Goal: Transaction & Acquisition: Obtain resource

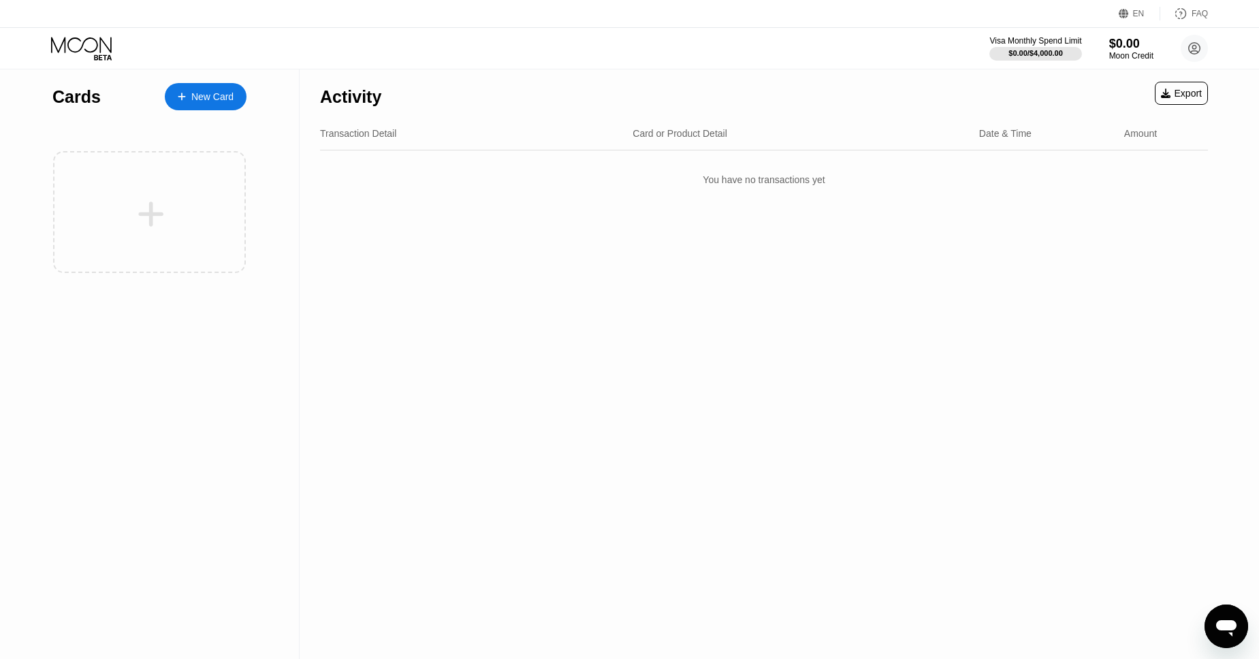
click at [1230, 631] on icon "Open messaging window" at bounding box center [1226, 626] width 25 height 25
click at [1230, 630] on icon "Close messaging window" at bounding box center [1227, 626] width 14 height 9
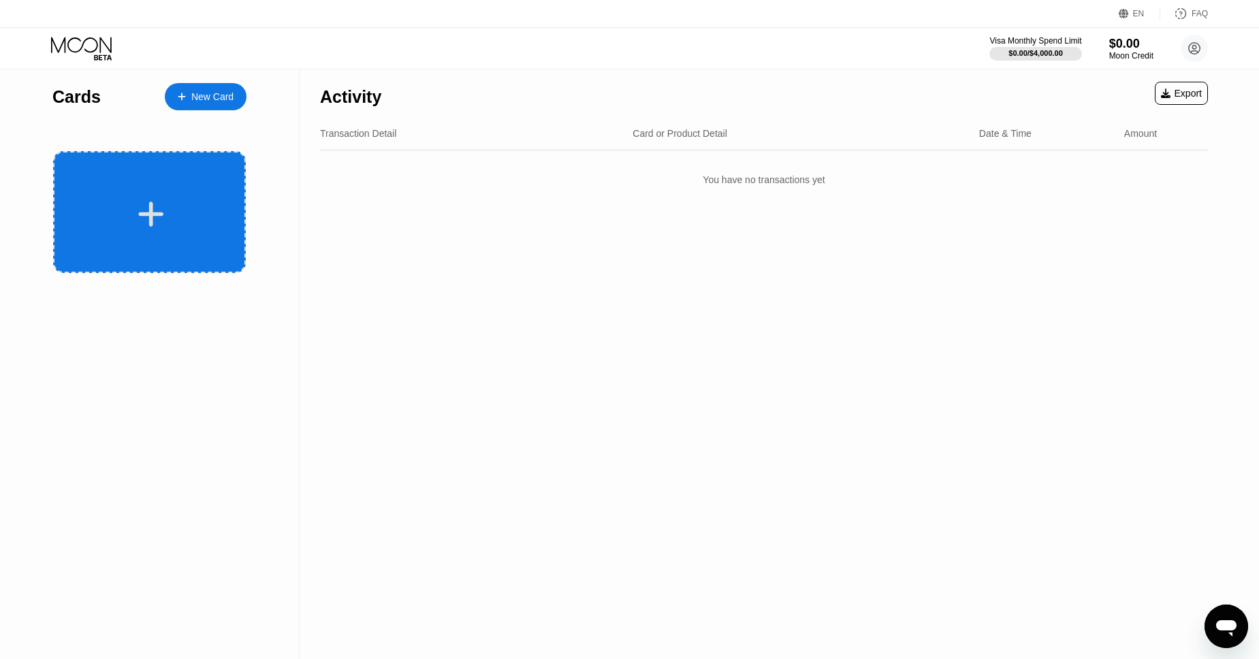
click at [157, 207] on icon at bounding box center [151, 214] width 27 height 31
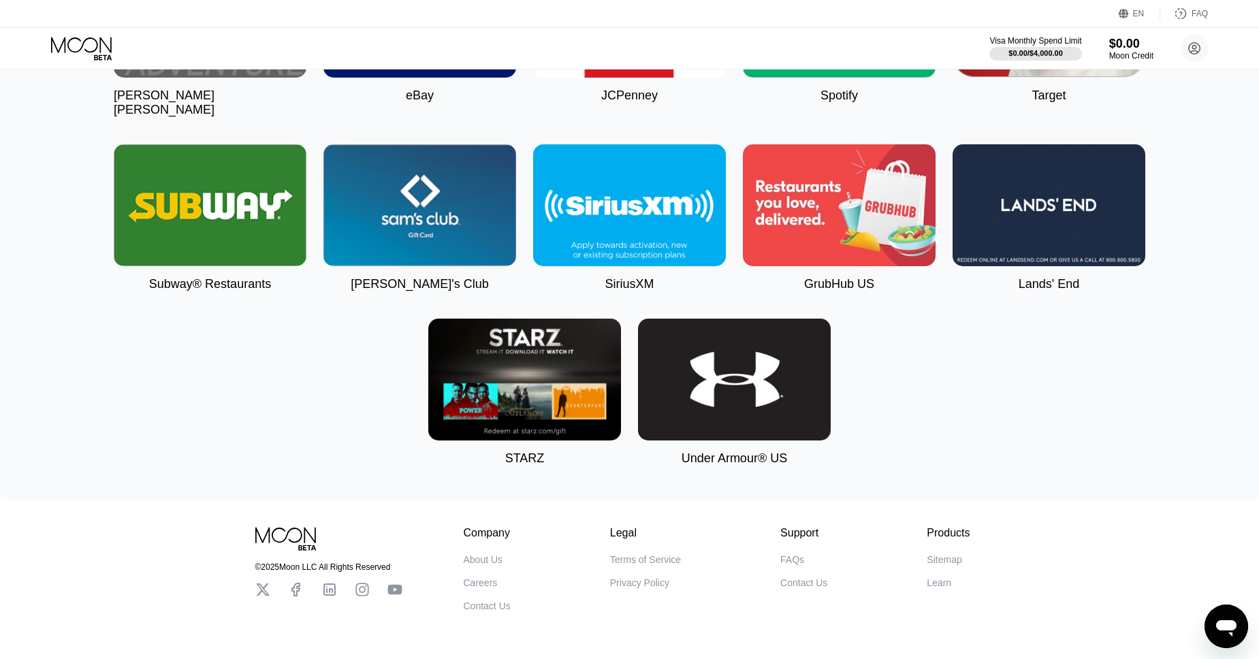
scroll to position [3467, 0]
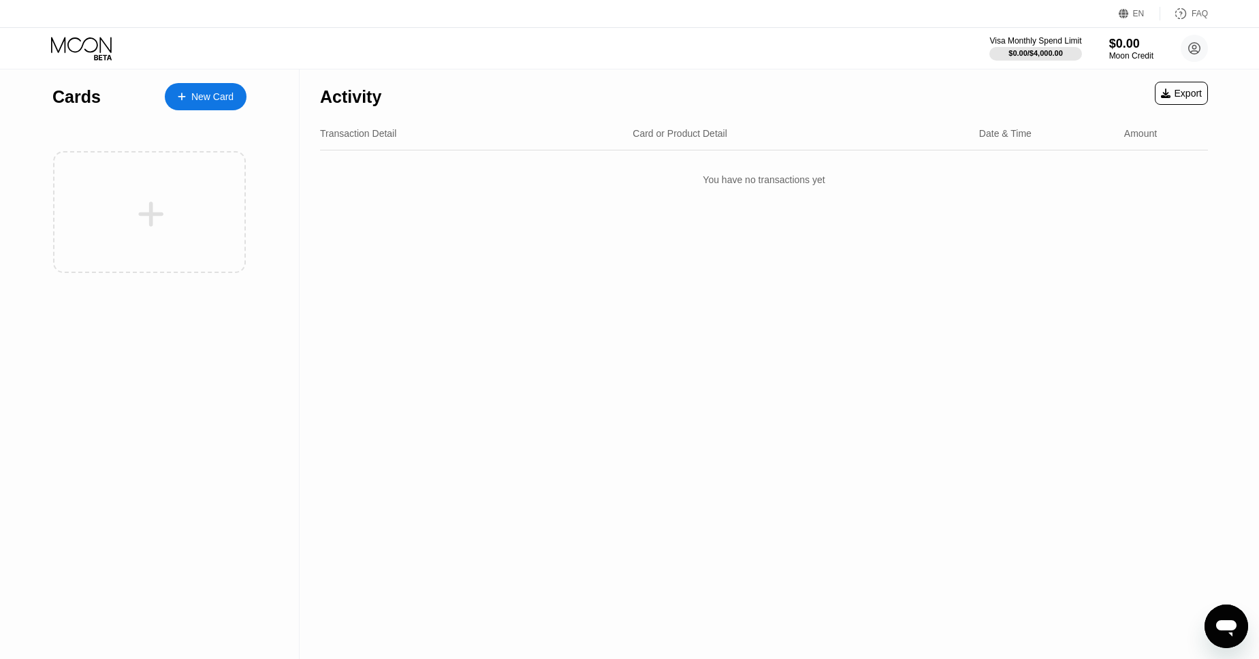
click at [193, 123] on div "Cards New Card" at bounding box center [149, 177] width 194 height 217
click at [202, 104] on div "New Card" at bounding box center [206, 96] width 82 height 27
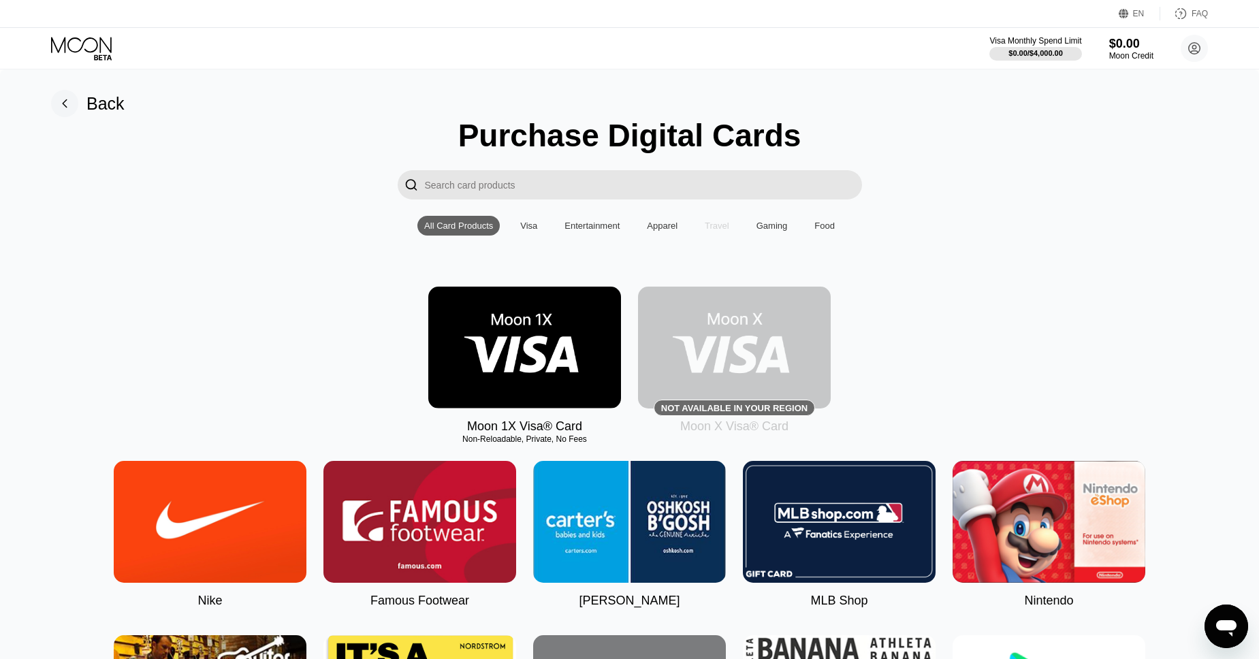
click at [707, 225] on div "Travel" at bounding box center [717, 226] width 38 height 20
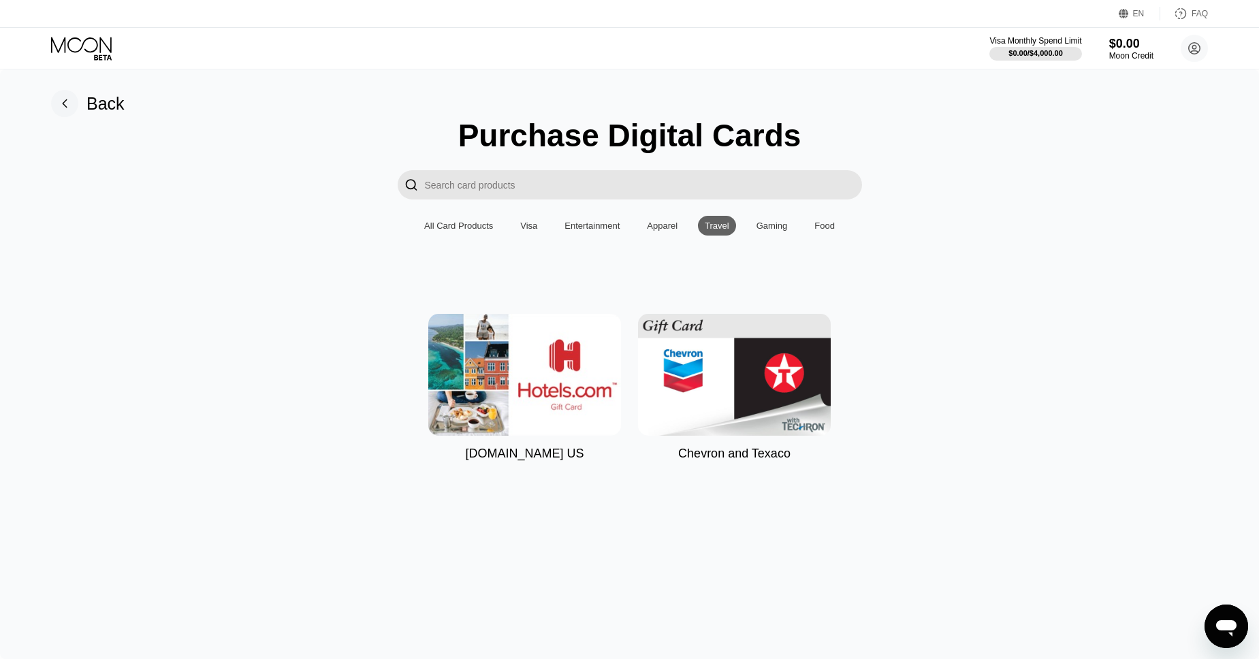
click at [763, 226] on div "Gaming" at bounding box center [772, 226] width 31 height 10
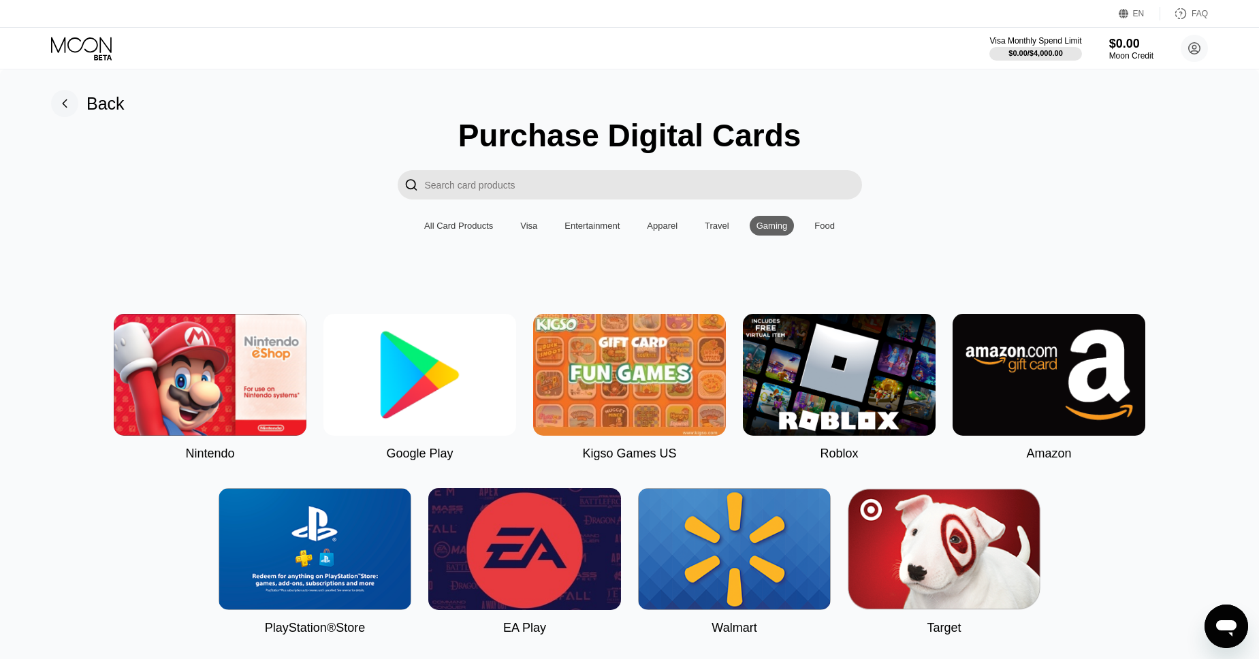
click at [740, 223] on div "All Card Products Visa Entertainment Apparel Travel Gaming Food" at bounding box center [629, 226] width 424 height 20
click at [733, 223] on div "Travel" at bounding box center [717, 226] width 38 height 20
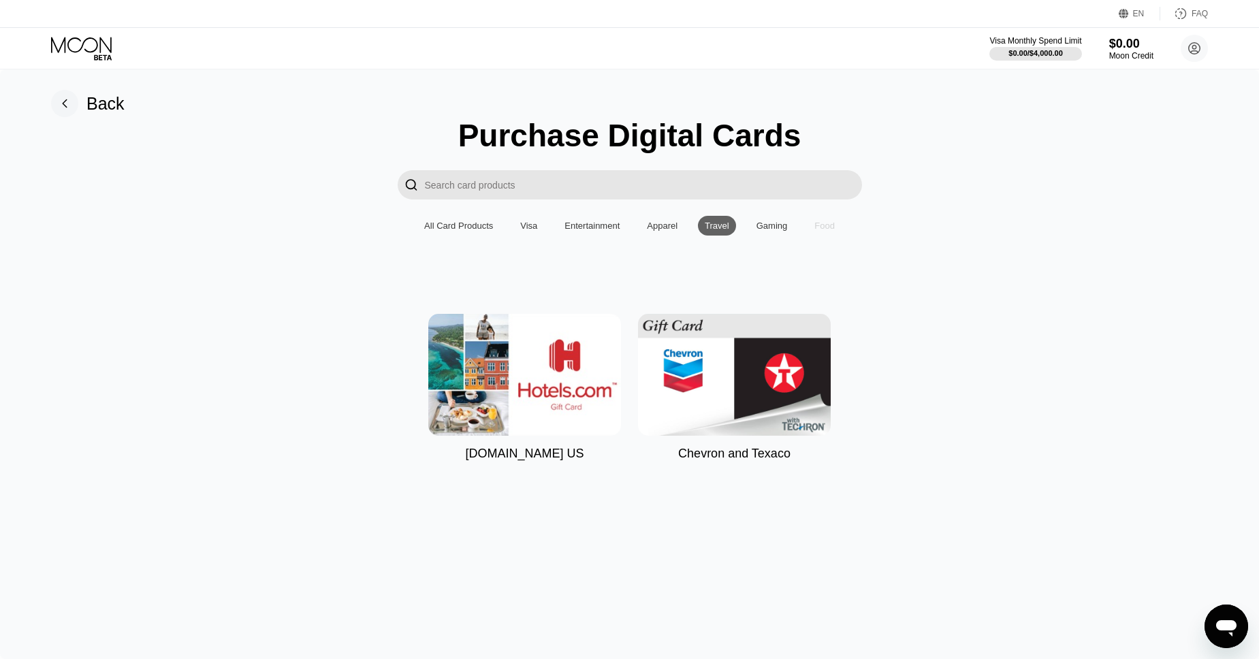
click at [824, 225] on div "Food" at bounding box center [824, 226] width 20 height 10
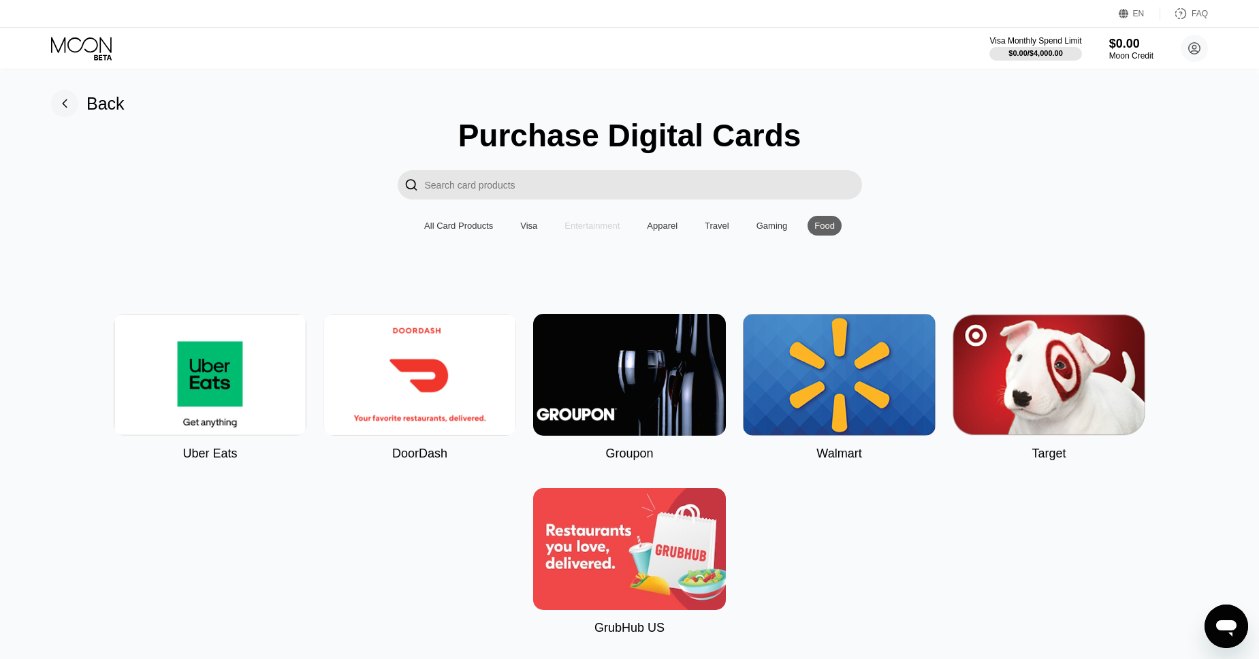
click at [612, 228] on div "Entertainment" at bounding box center [592, 226] width 55 height 10
